Goal: Transaction & Acquisition: Purchase product/service

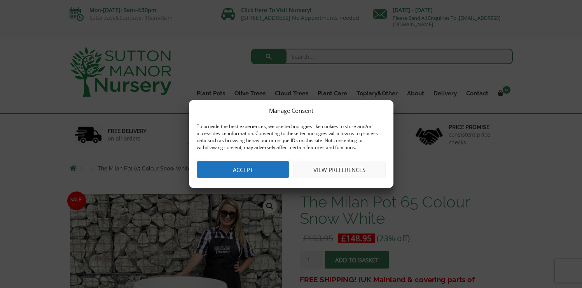
click at [254, 172] on button "Accept" at bounding box center [243, 170] width 93 height 18
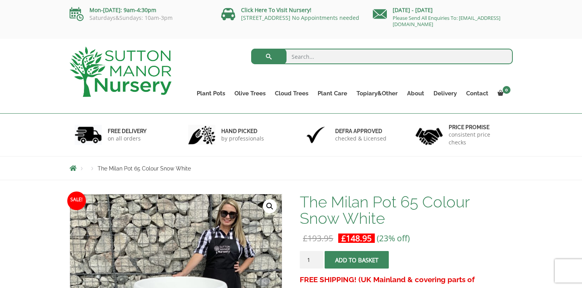
click at [319, 60] on input "search" at bounding box center [382, 57] width 262 height 16
type input "saucer"
click at [251, 49] on button "submit" at bounding box center [268, 57] width 35 height 16
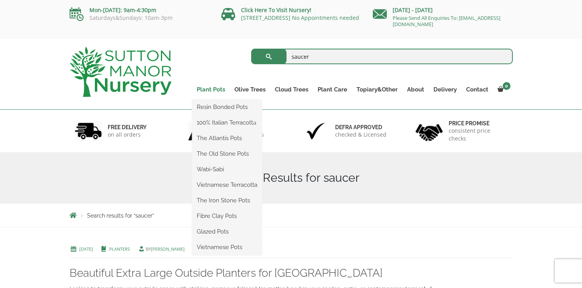
click at [220, 89] on link "Plant Pots" at bounding box center [211, 89] width 38 height 11
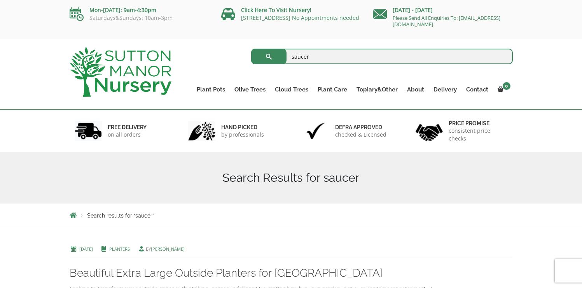
click at [310, 54] on input "saucer" at bounding box center [382, 57] width 262 height 16
type input "s"
type input "white pot"
click at [251, 49] on button "submit" at bounding box center [268, 57] width 35 height 16
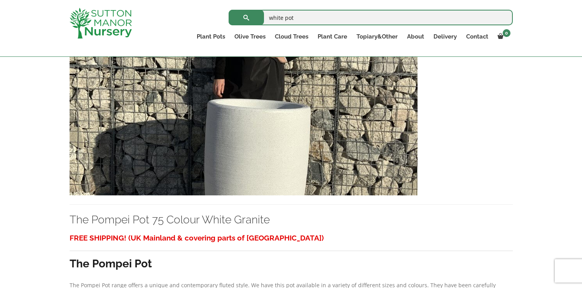
scroll to position [2182, 0]
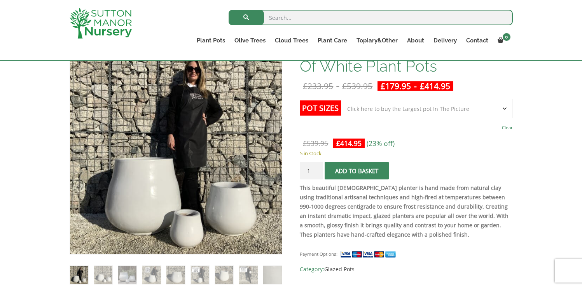
scroll to position [139, 0]
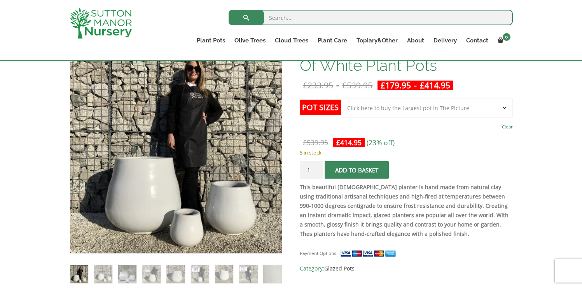
click at [505, 107] on select "Choose an option Click here to buy the 3rd to Largest Pot In The Picture Click …" at bounding box center [427, 107] width 172 height 19
select select "Click here to buy the 2nd to Largest Pot In The Picture"
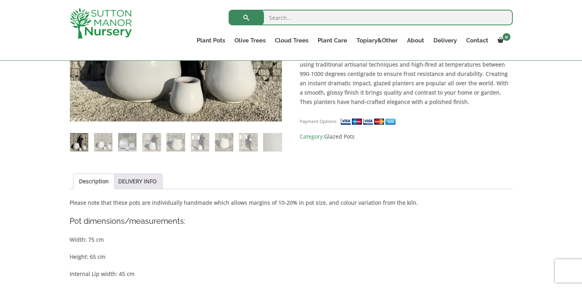
scroll to position [200, 0]
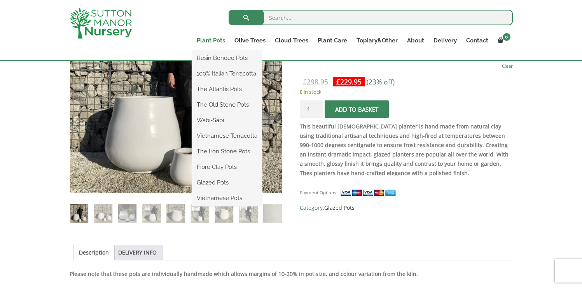
click at [215, 42] on link "Plant Pots" at bounding box center [211, 40] width 38 height 11
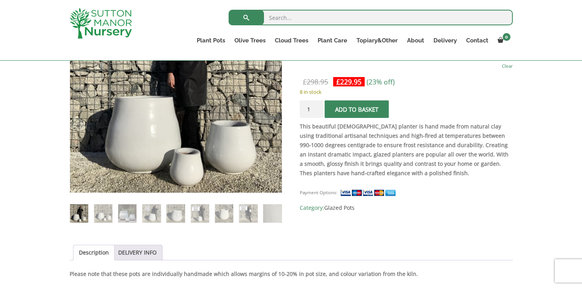
click at [307, 20] on input "search" at bounding box center [371, 18] width 284 height 16
type input "white plant pot"
click at [229, 10] on button "submit" at bounding box center [246, 18] width 35 height 16
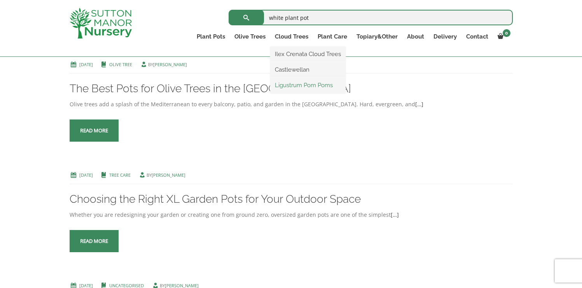
scroll to position [1234, 0]
